Goal: Task Accomplishment & Management: Complete application form

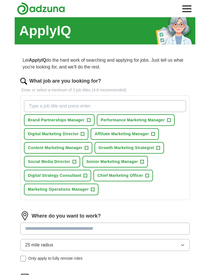
click at [155, 133] on span "+" at bounding box center [153, 134] width 3 height 5
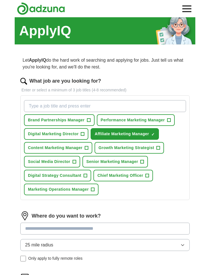
click at [83, 134] on span "+" at bounding box center [82, 134] width 3 height 5
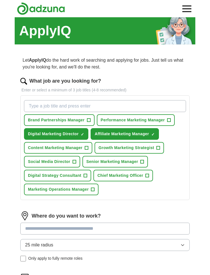
click at [171, 119] on span "+" at bounding box center [168, 120] width 3 height 5
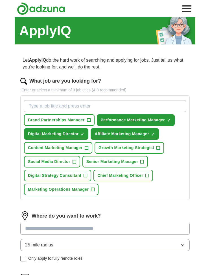
click at [160, 148] on span "+" at bounding box center [158, 148] width 3 height 5
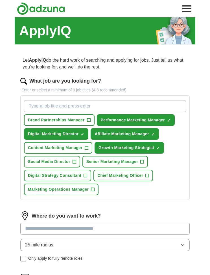
click at [76, 163] on span "+" at bounding box center [74, 161] width 3 height 5
click at [142, 162] on span "+" at bounding box center [142, 161] width 3 height 5
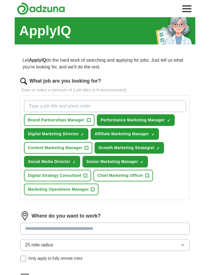
click at [85, 177] on span "+" at bounding box center [85, 175] width 3 height 5
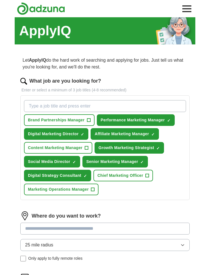
click at [90, 118] on span "+" at bounding box center [88, 120] width 3 height 5
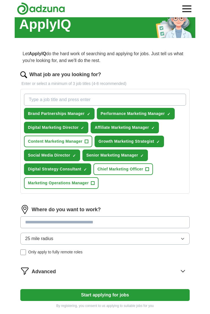
scroll to position [15, 0]
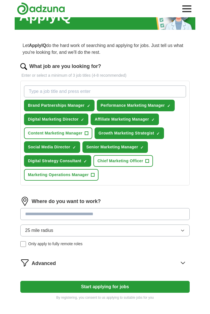
click at [158, 216] on input at bounding box center [105, 214] width 170 height 12
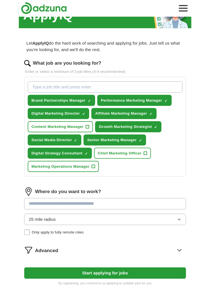
scroll to position [38, 0]
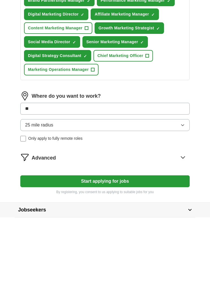
type input "***"
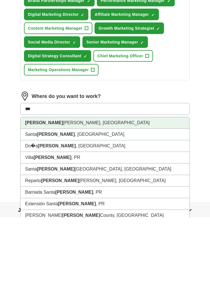
click at [61, 199] on li "Ana heim, CA" at bounding box center [105, 205] width 169 height 12
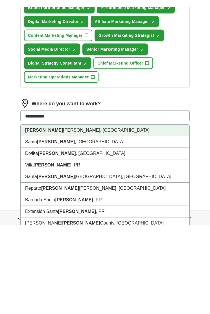
scroll to position [105, 0]
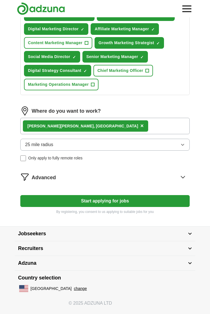
click at [187, 145] on button "25 mile radius" at bounding box center [105, 145] width 170 height 12
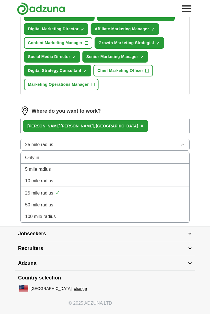
click at [150, 206] on div "50 mile radius" at bounding box center [105, 204] width 160 height 7
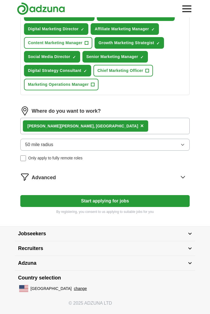
click at [185, 177] on icon at bounding box center [183, 176] width 9 height 9
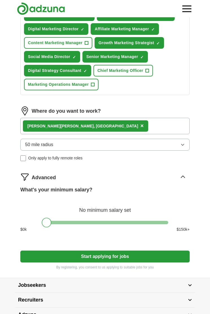
click at [147, 256] on button "Start applying for jobs" at bounding box center [105, 256] width 170 height 12
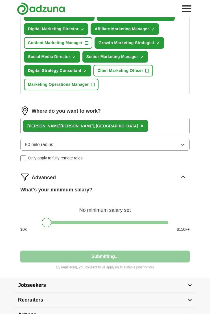
select select "**"
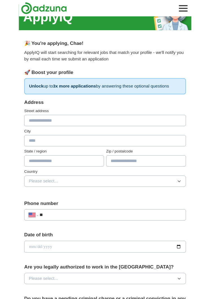
scroll to position [0, 0]
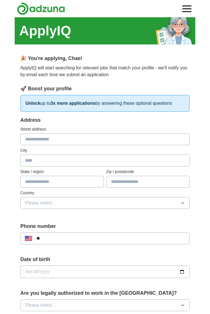
click at [153, 141] on input "text" at bounding box center [105, 139] width 170 height 12
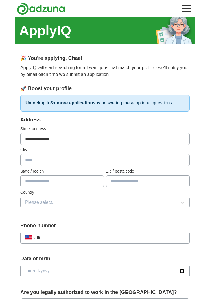
type input "**********"
click at [124, 159] on input "text" at bounding box center [105, 160] width 170 height 12
type input "*********"
click at [84, 181] on input "text" at bounding box center [62, 182] width 84 height 12
type input "*"
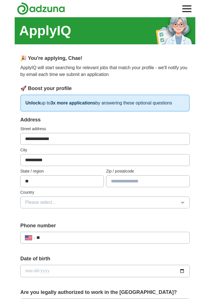
type input "**"
click at [156, 182] on input "text" at bounding box center [148, 182] width 84 height 12
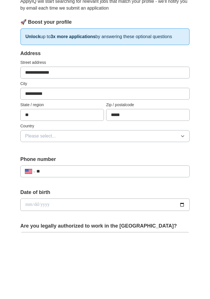
type input "*****"
click at [182, 197] on button "Please select..." at bounding box center [105, 203] width 170 height 12
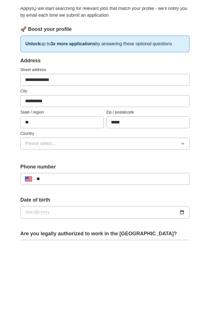
scroll to position [66, 0]
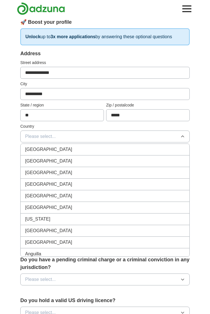
click at [148, 165] on li "United States" at bounding box center [105, 161] width 169 height 12
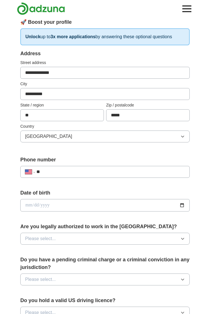
click at [170, 174] on input "**" at bounding box center [110, 171] width 149 height 7
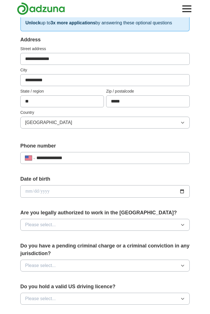
scroll to position [81, 0]
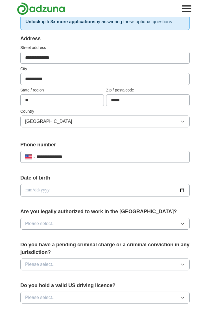
type input "**********"
click at [183, 225] on button "Please select..." at bounding box center [105, 223] width 170 height 12
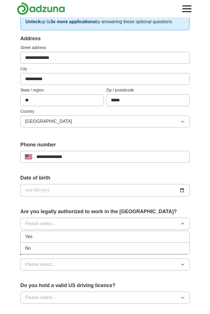
click at [167, 235] on div "Yes" at bounding box center [105, 236] width 160 height 7
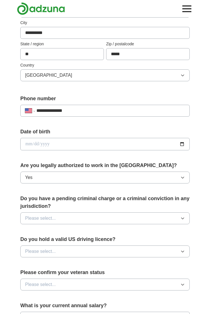
scroll to position [129, 0]
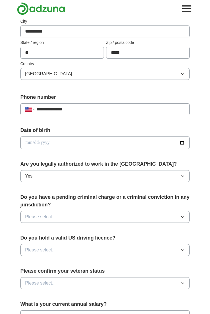
click at [188, 214] on button "Please select..." at bounding box center [105, 217] width 170 height 12
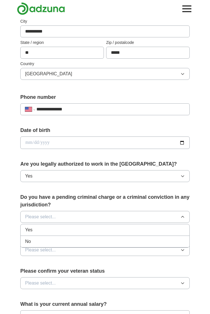
click at [179, 240] on div "No" at bounding box center [105, 241] width 160 height 7
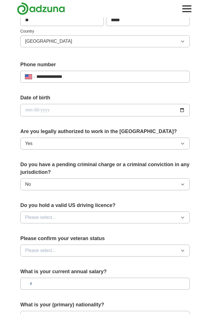
scroll to position [162, 0]
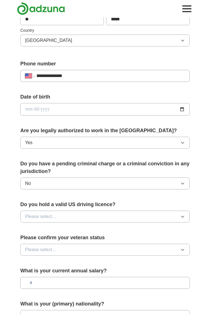
click at [182, 215] on icon "button" at bounding box center [183, 216] width 5 height 5
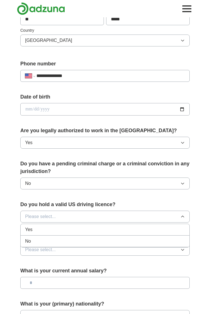
click at [175, 228] on div "Yes" at bounding box center [105, 229] width 160 height 7
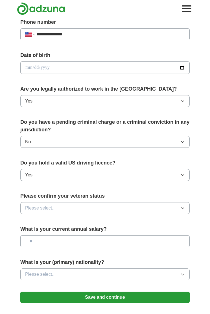
scroll to position [204, 0]
click at [183, 208] on button "Please select..." at bounding box center [105, 208] width 170 height 12
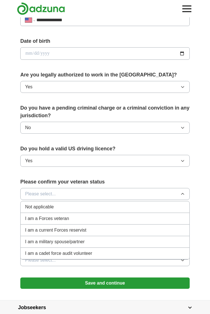
scroll to position [216, 0]
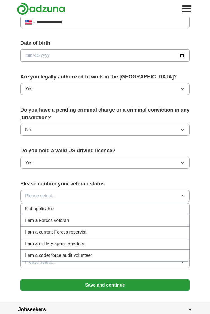
click at [169, 206] on div "Not applicable" at bounding box center [105, 208] width 160 height 7
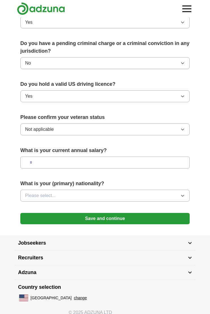
scroll to position [282, 0]
click at [181, 195] on button "Please select..." at bounding box center [105, 195] width 170 height 12
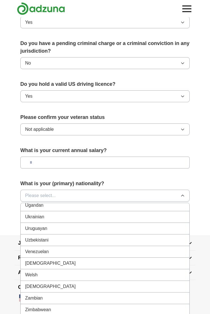
scroll to position [2125, 0]
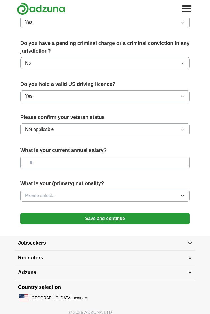
click at [179, 214] on button "Save and continue" at bounding box center [105, 218] width 170 height 11
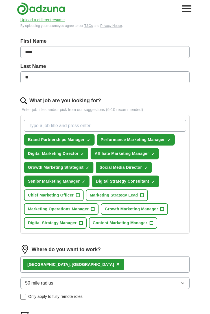
scroll to position [93, 0]
click at [82, 222] on span "+" at bounding box center [80, 223] width 3 height 5
click at [81, 224] on span "✓" at bounding box center [80, 223] width 3 height 5
click at [164, 208] on span "+" at bounding box center [162, 209] width 3 height 5
click at [144, 193] on span "+" at bounding box center [142, 195] width 3 height 5
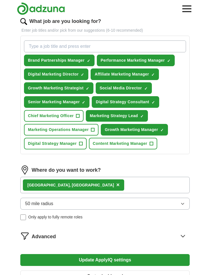
scroll to position [172, 0]
click at [182, 235] on icon at bounding box center [183, 235] width 9 height 9
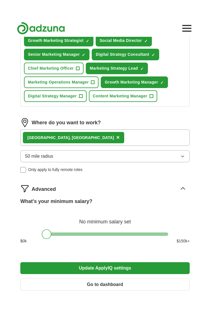
scroll to position [276, 0]
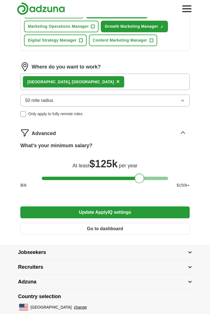
click at [162, 212] on button "Update ApplyIQ settings" at bounding box center [105, 212] width 170 height 12
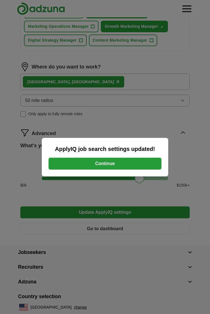
click at [148, 163] on button "Continue" at bounding box center [105, 163] width 113 height 12
